Goal: Information Seeking & Learning: Find specific fact

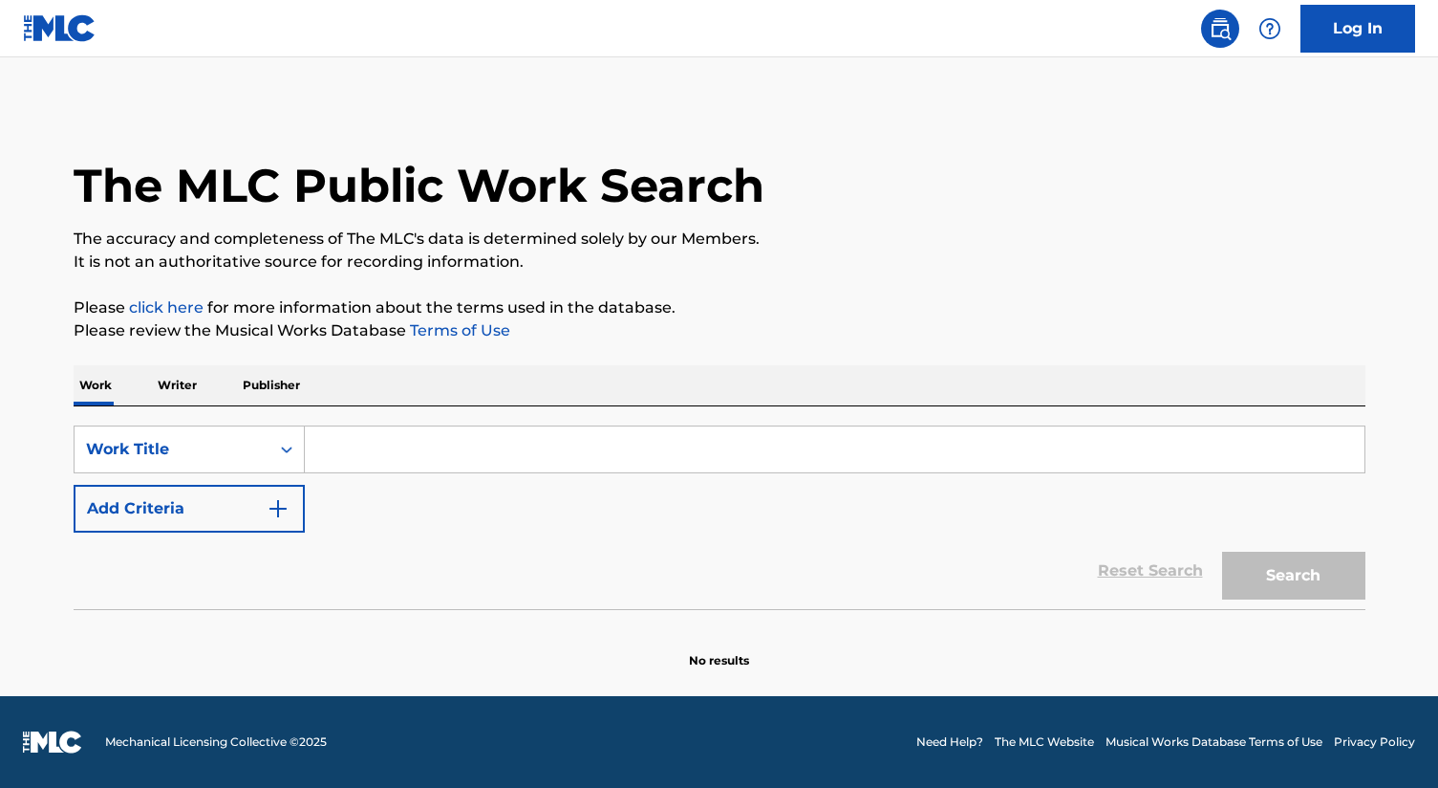
click at [328, 455] on input "Search Form" at bounding box center [835, 449] width 1060 height 46
paste input "WC7AAL"
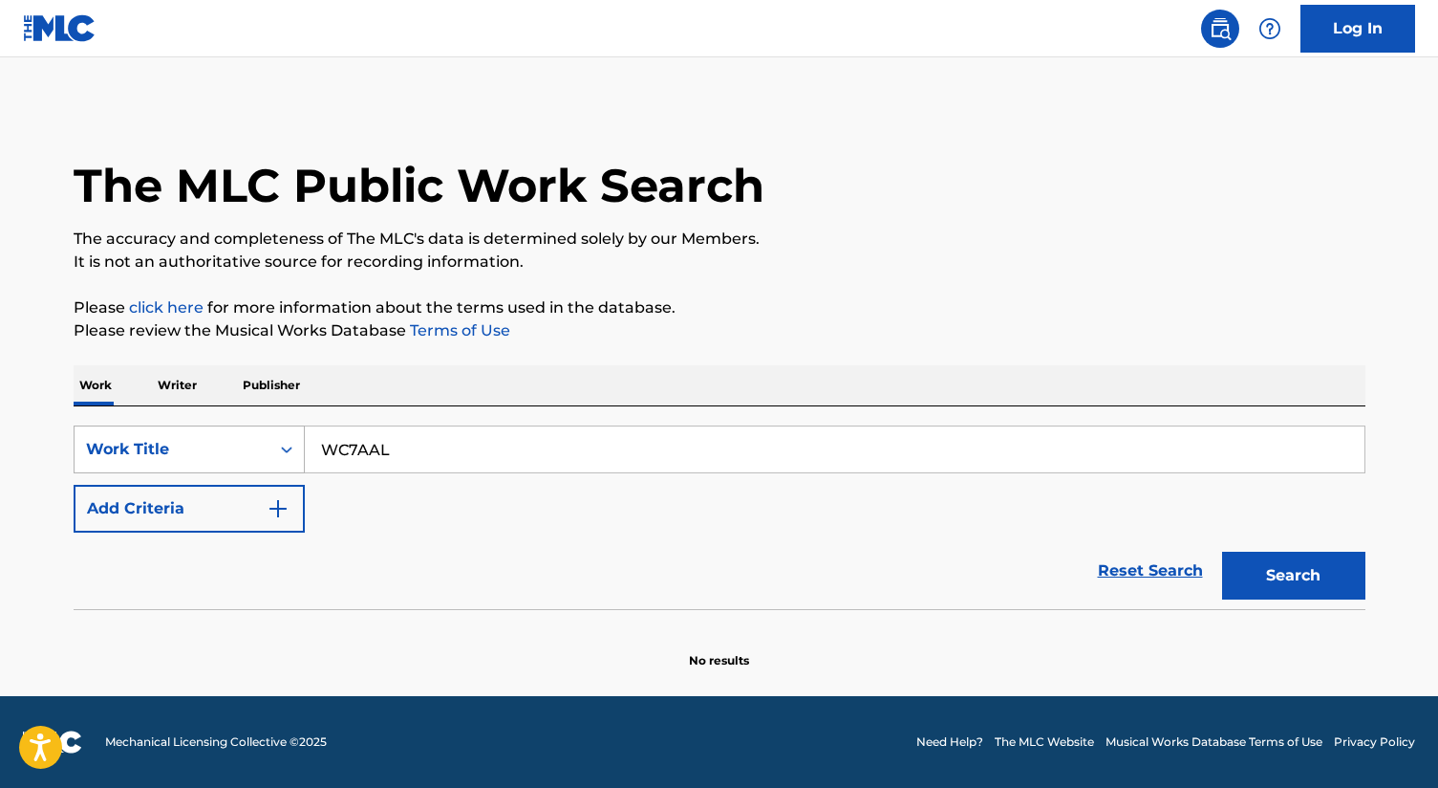
type input "WC7AAL"
click at [232, 460] on div "Work Title" at bounding box center [172, 449] width 172 height 23
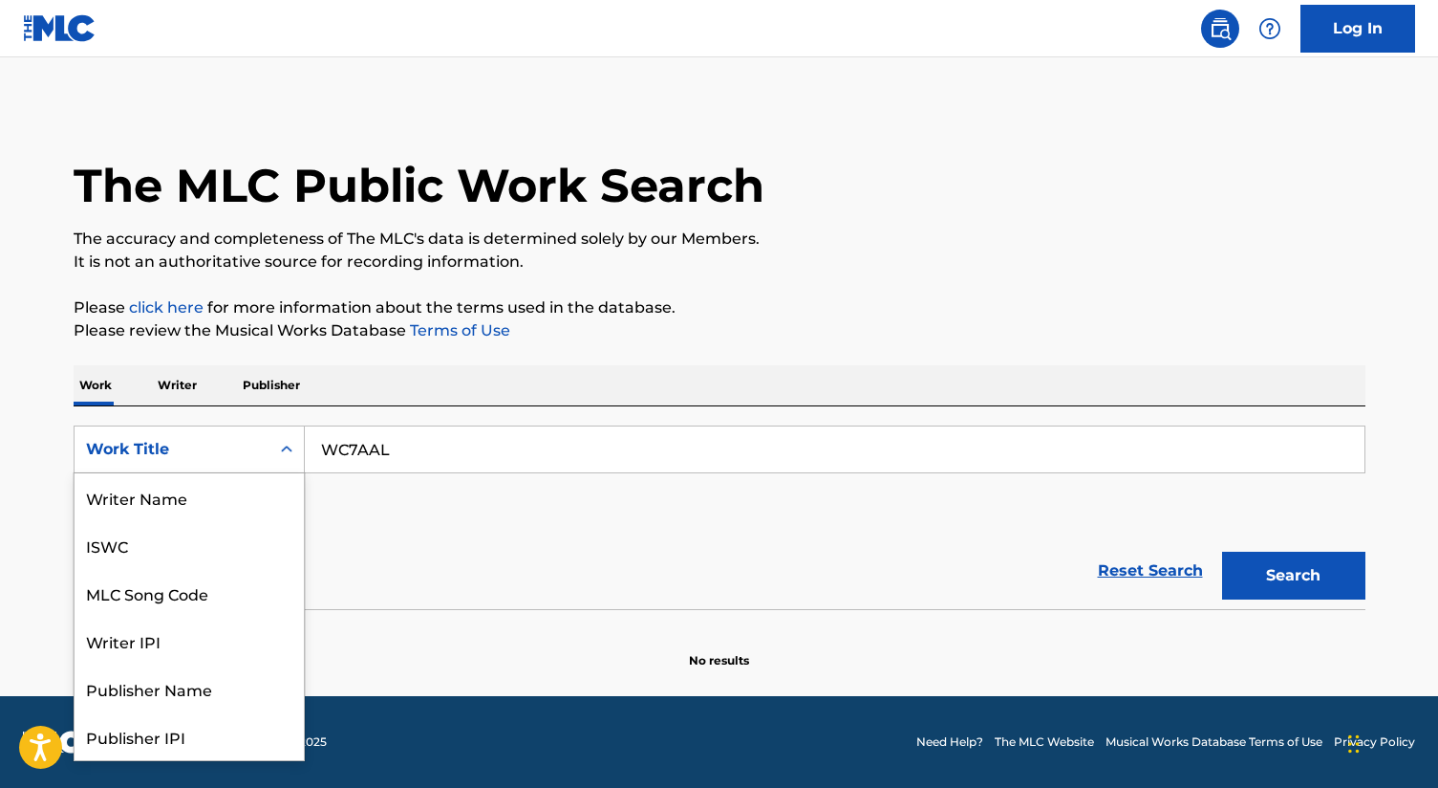
scroll to position [96, 0]
click at [193, 493] on div "MLC Song Code" at bounding box center [189, 497] width 229 height 48
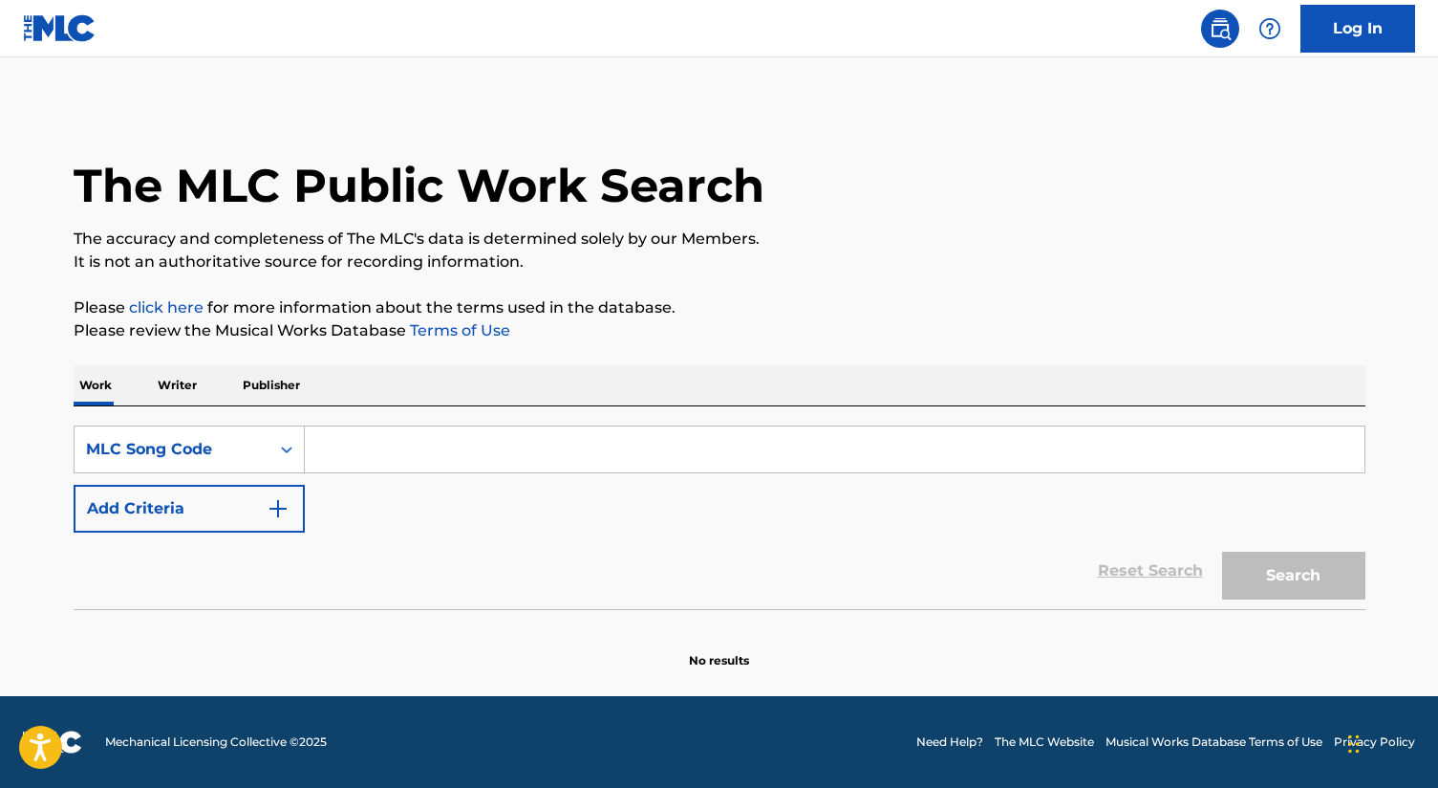
click at [797, 453] on input "Search Form" at bounding box center [835, 449] width 1060 height 46
paste input "WC7AAL"
type input "WC7AAL"
click at [1244, 571] on button "Search" at bounding box center [1293, 575] width 143 height 48
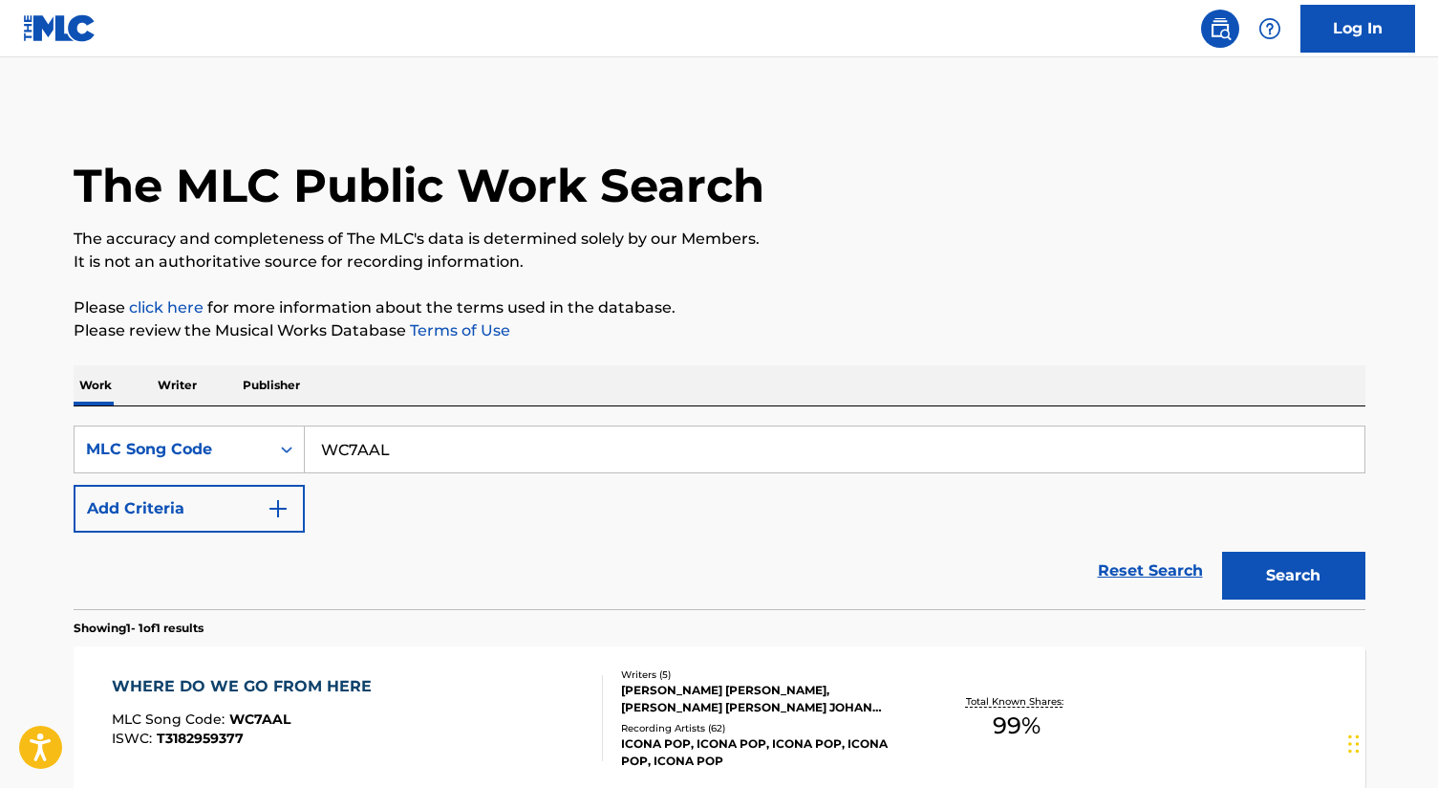
click at [447, 706] on div "WHERE DO WE GO FROM HERE MLC Song Code : WC7AAL ISWC : T3182959377" at bounding box center [357, 718] width 491 height 86
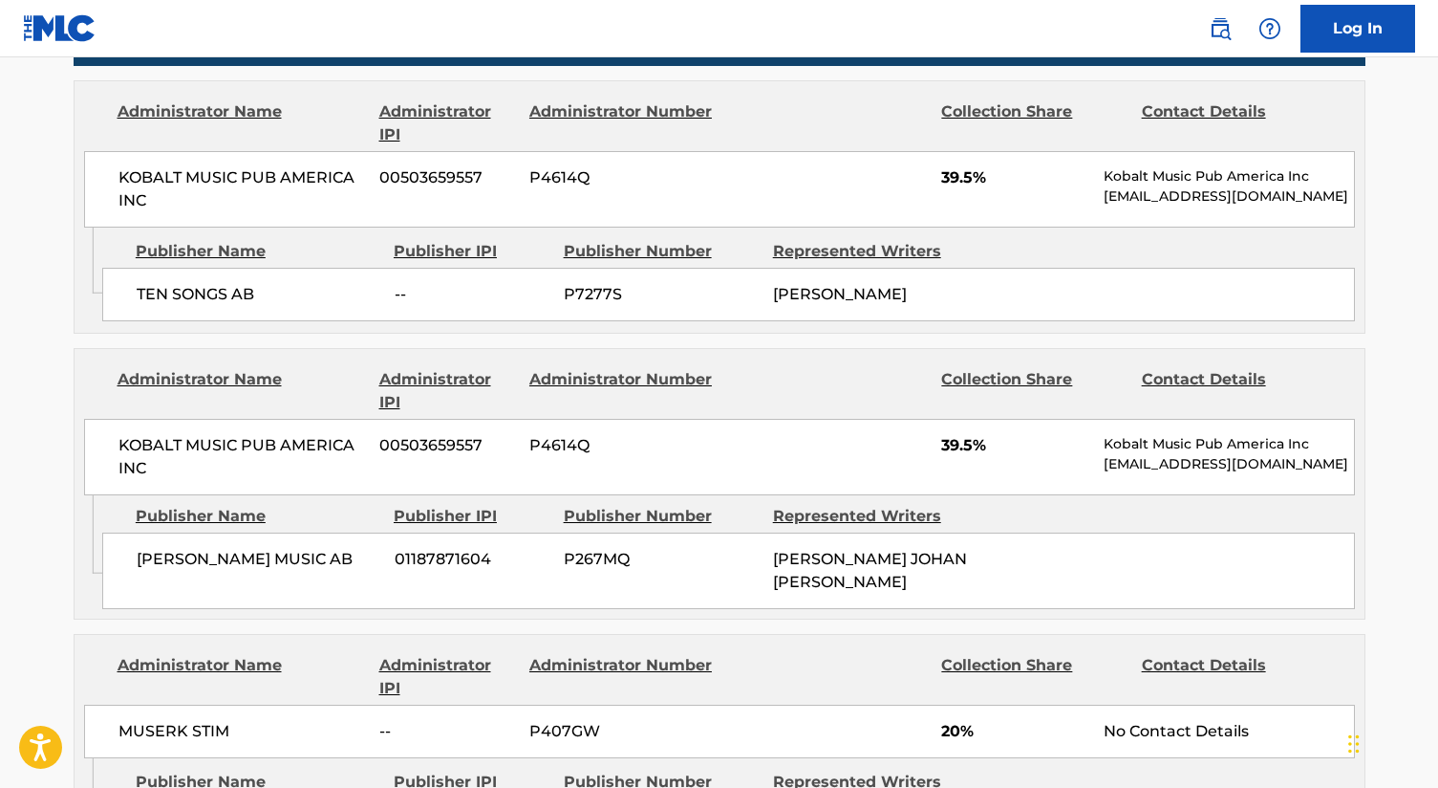
scroll to position [982, 0]
